Goal: Information Seeking & Learning: Learn about a topic

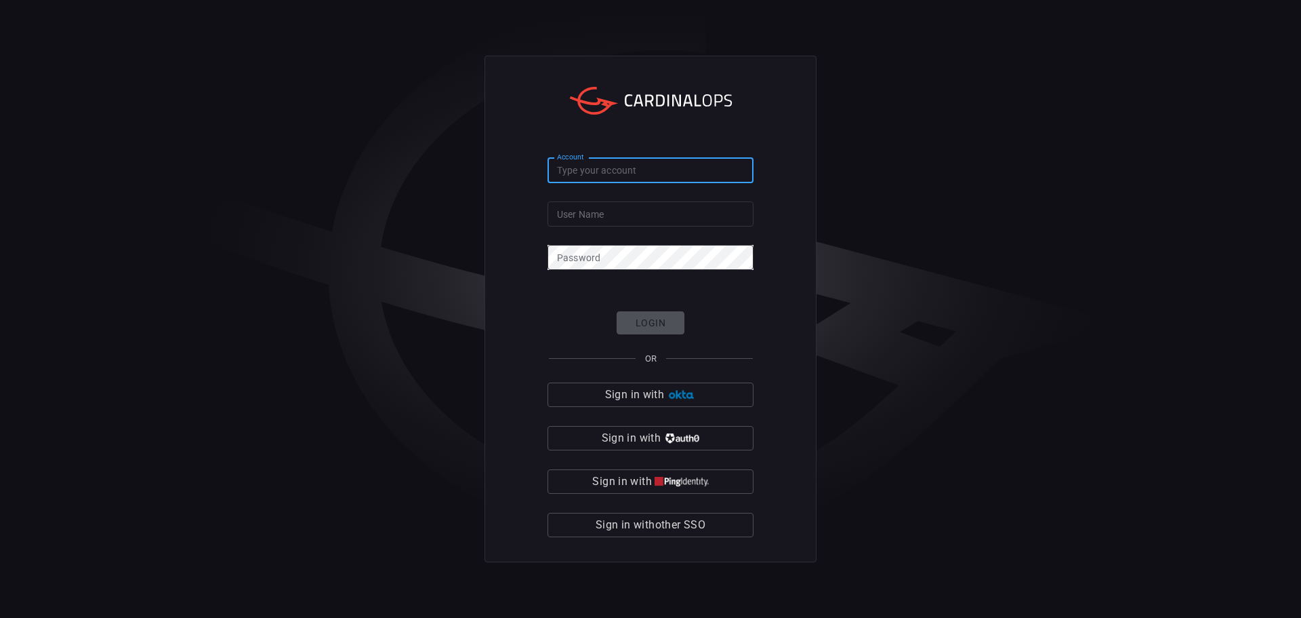
click at [598, 176] on input "Account" at bounding box center [651, 170] width 206 height 25
type input "nokia"
click at [584, 222] on input "User Name" at bounding box center [651, 213] width 206 height 25
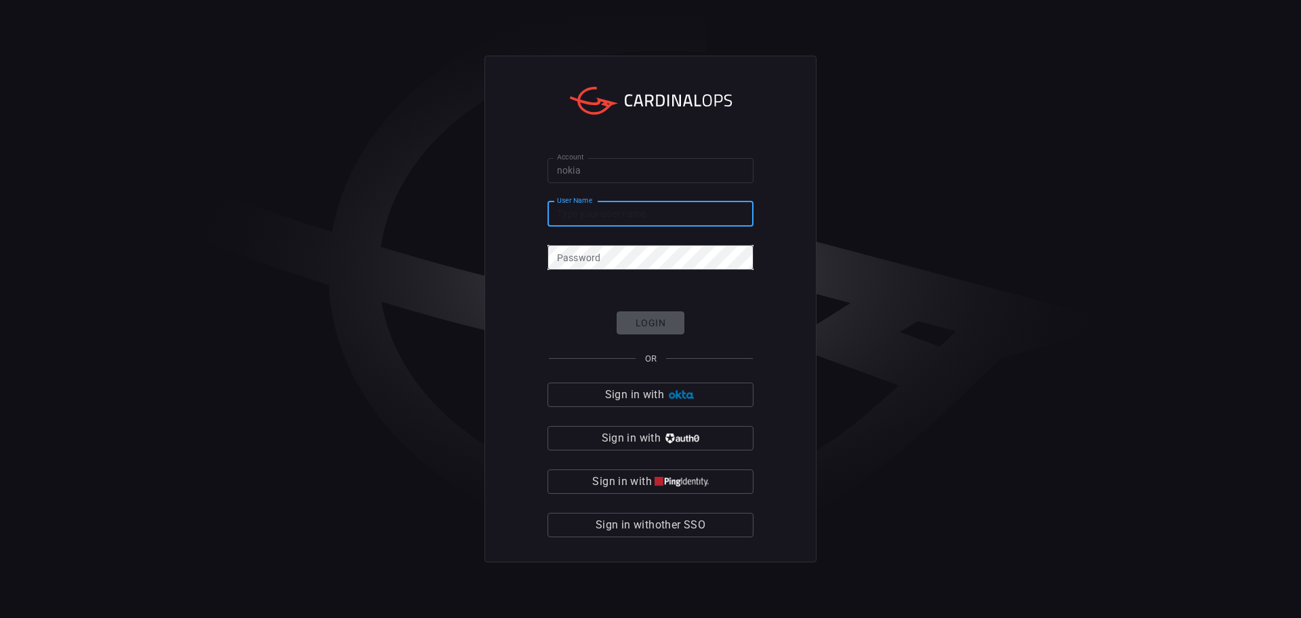
type input "[PERSON_NAME].p"
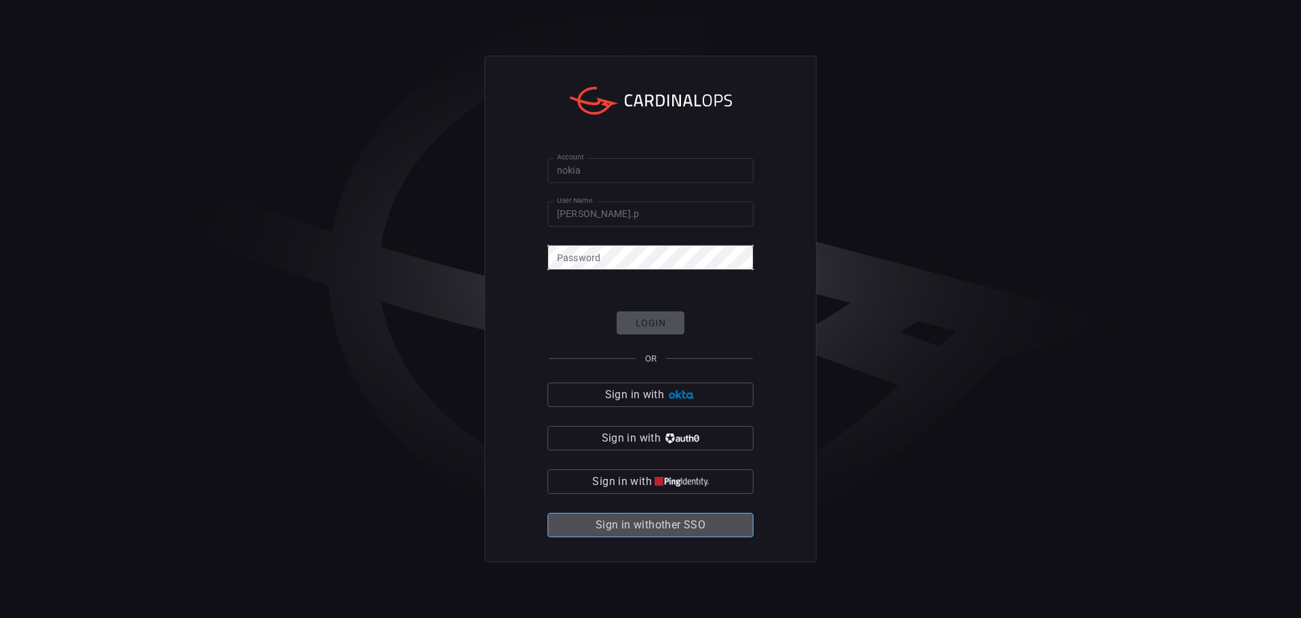
click at [683, 525] on span "Sign in with other SSO" at bounding box center [651, 524] width 110 height 19
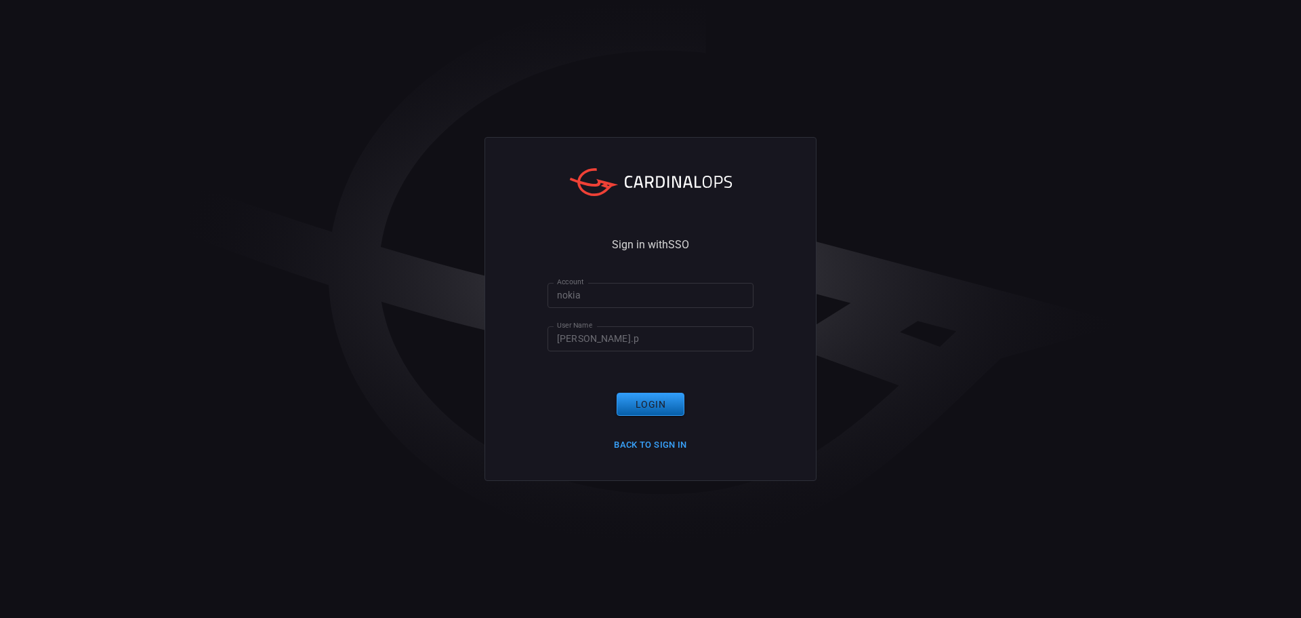
click at [649, 409] on button "Login" at bounding box center [651, 404] width 68 height 24
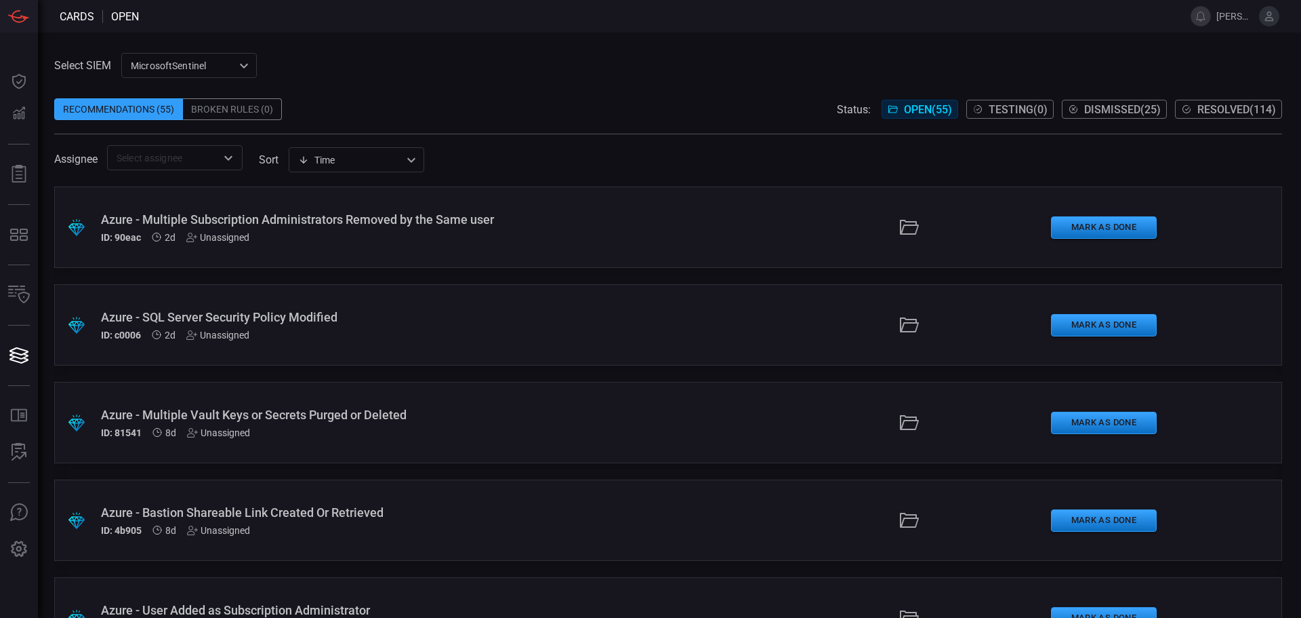
click at [591, 94] on span at bounding box center [668, 88] width 1228 height 20
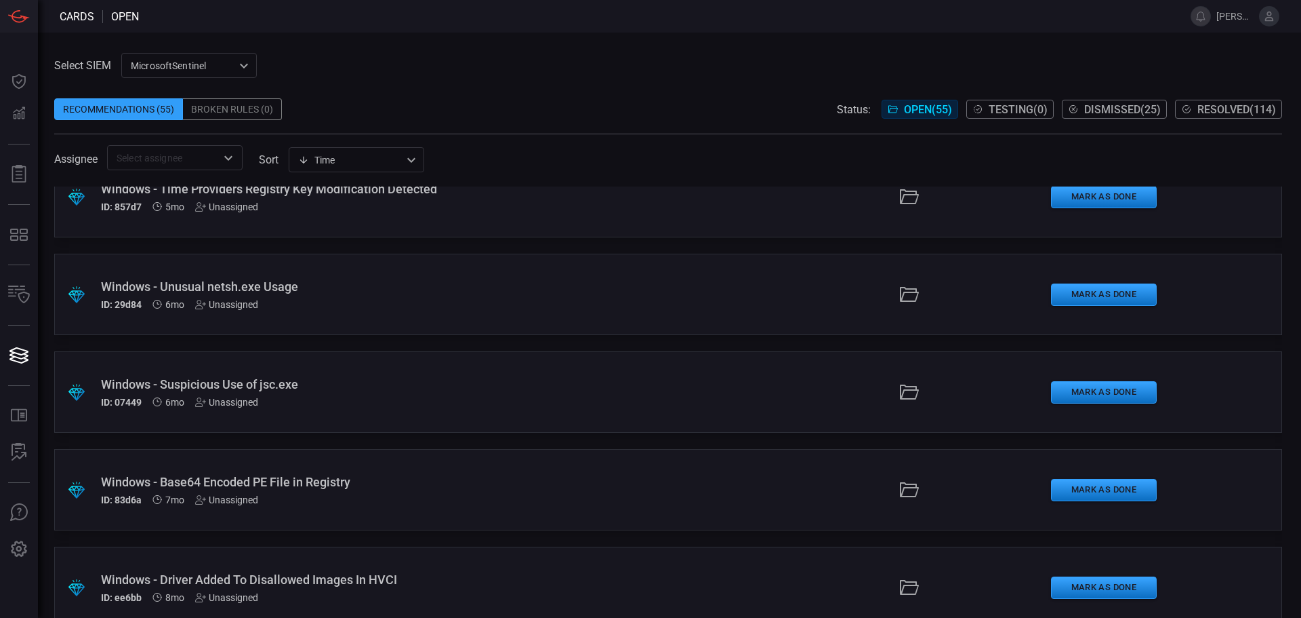
click at [153, 377] on div "Windows - Suspicious Use of jsc.exe" at bounding box center [316, 384] width 430 height 14
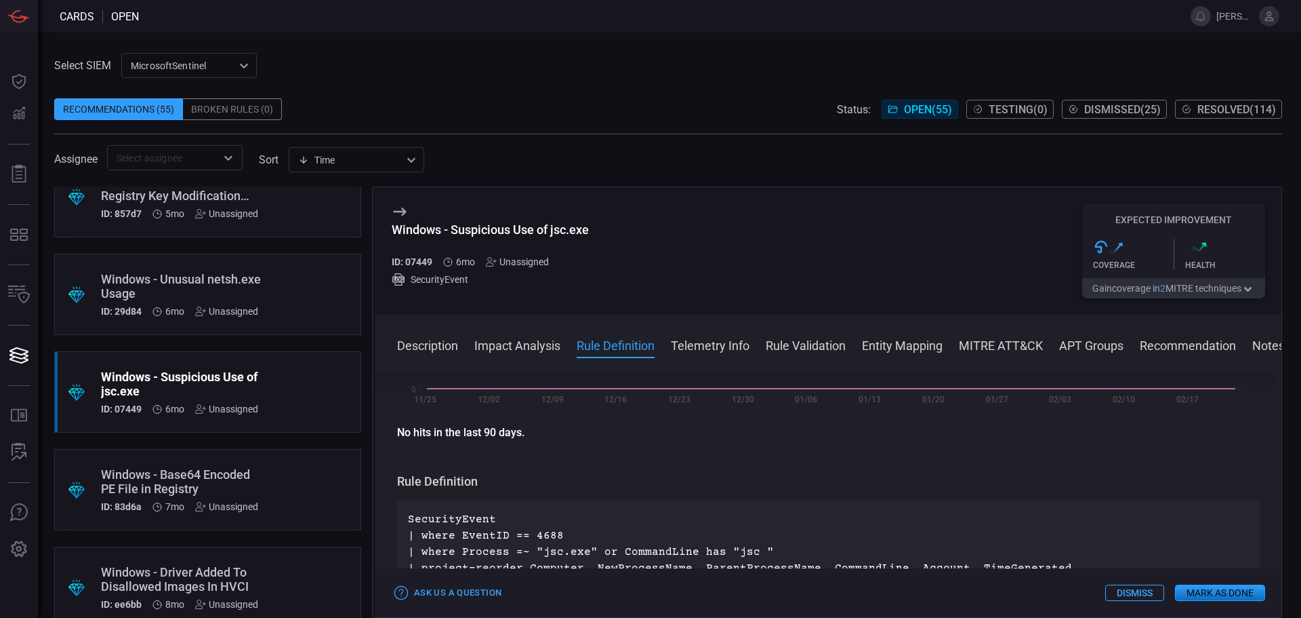
scroll to position [407, 0]
